Goal: Task Accomplishment & Management: Manage account settings

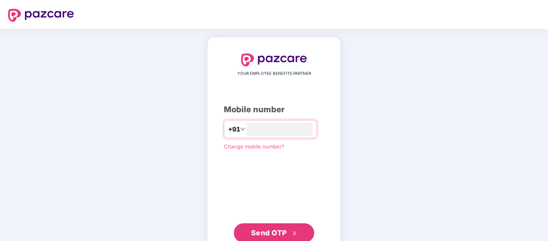
type input "**********"
click at [279, 227] on span "Send OTP" at bounding box center [274, 231] width 46 height 11
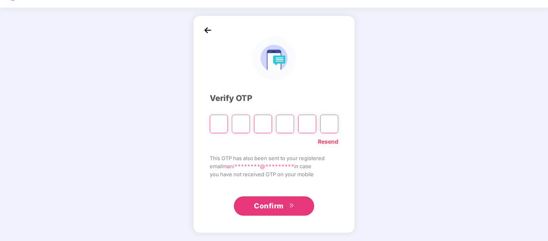
scroll to position [21, 0]
type input "*"
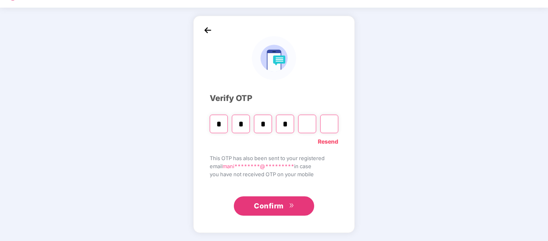
type input "*"
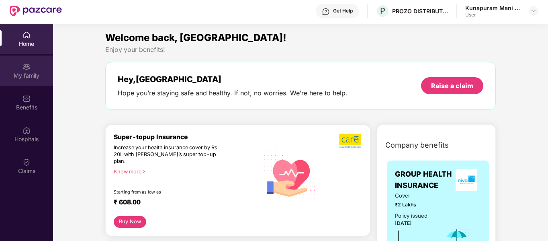
click at [23, 76] on div "My family" at bounding box center [26, 76] width 53 height 8
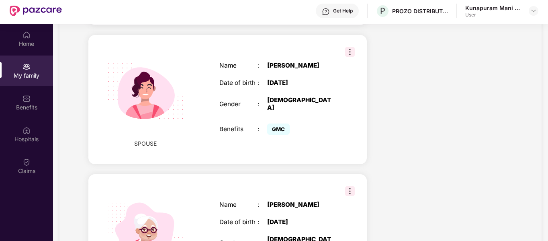
scroll to position [310, 0]
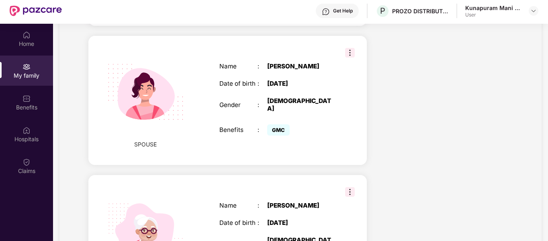
click at [350, 187] on img at bounding box center [350, 192] width 10 height 10
click at [356, 200] on span "Remove" at bounding box center [365, 198] width 30 height 9
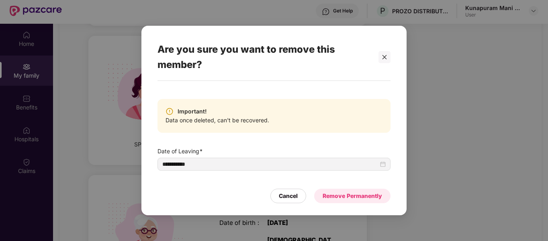
click at [350, 198] on div "Remove Permanently" at bounding box center [352, 195] width 59 height 9
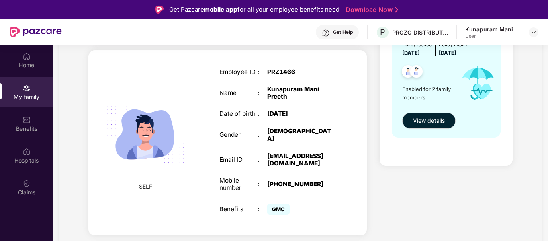
scroll to position [122, 0]
click at [435, 119] on span "View details" at bounding box center [429, 120] width 32 height 9
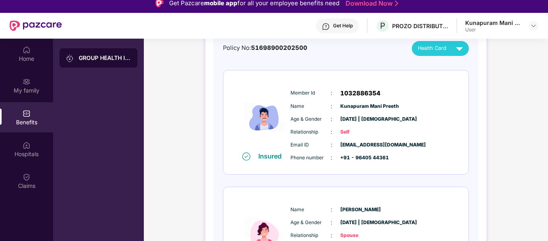
scroll to position [86, 0]
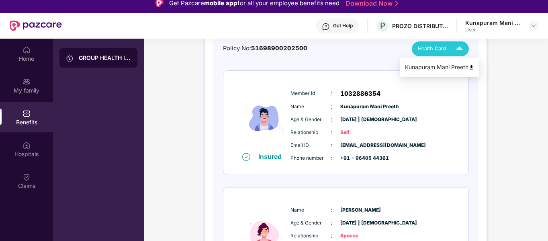
click at [452, 49] on img at bounding box center [459, 49] width 14 height 14
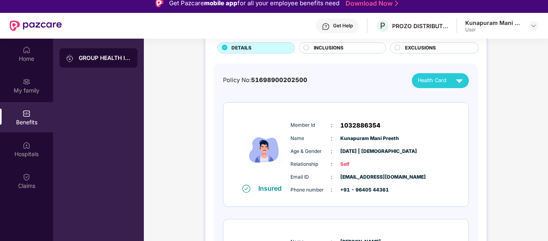
scroll to position [0, 0]
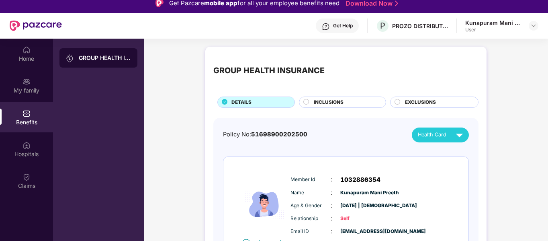
click at [323, 104] on span "INCLUSIONS" at bounding box center [329, 102] width 30 height 8
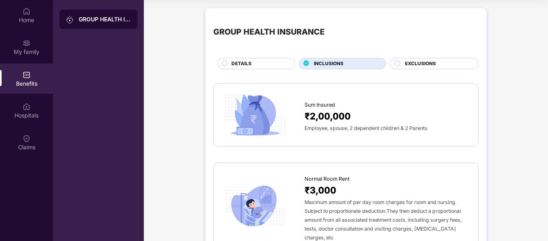
click at [407, 66] on span "EXCLUSIONS" at bounding box center [420, 64] width 31 height 8
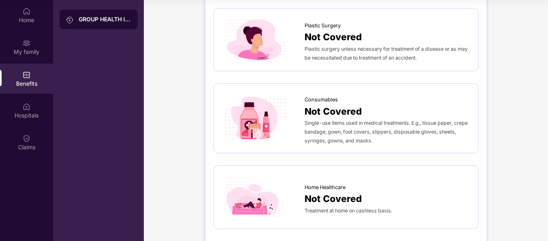
scroll to position [471, 0]
